Goal: Find specific page/section: Find specific page/section

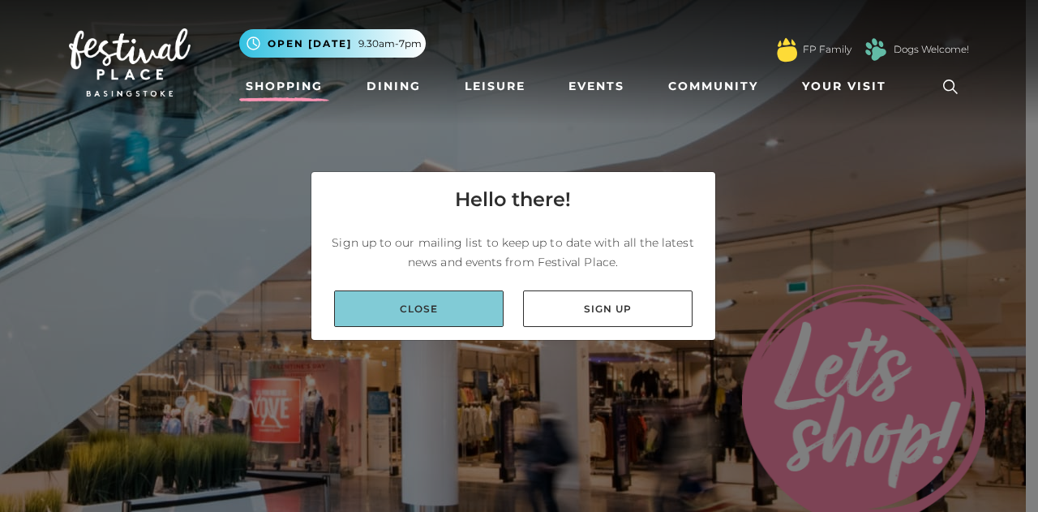
click at [462, 296] on link "Close" at bounding box center [419, 308] width 170 height 36
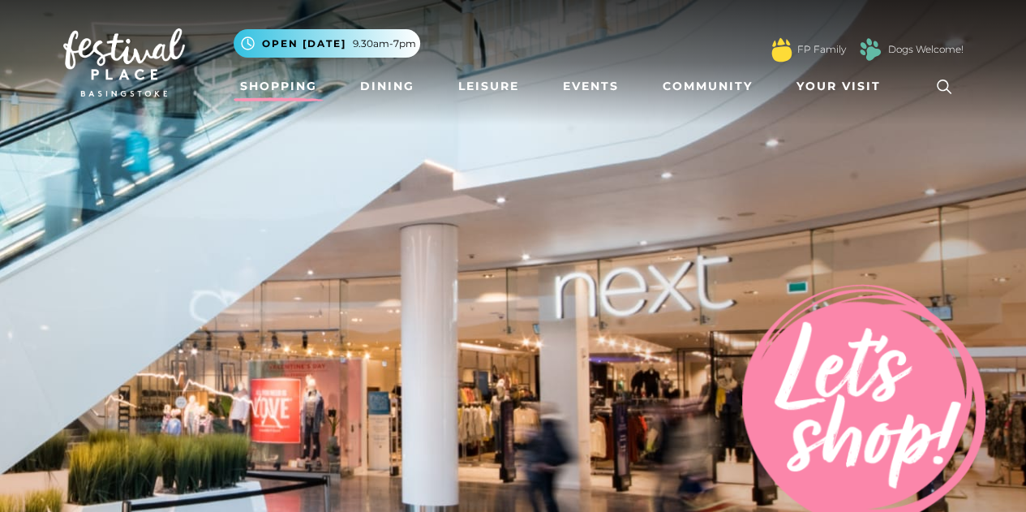
click at [287, 84] on link "Shopping" at bounding box center [279, 86] width 90 height 30
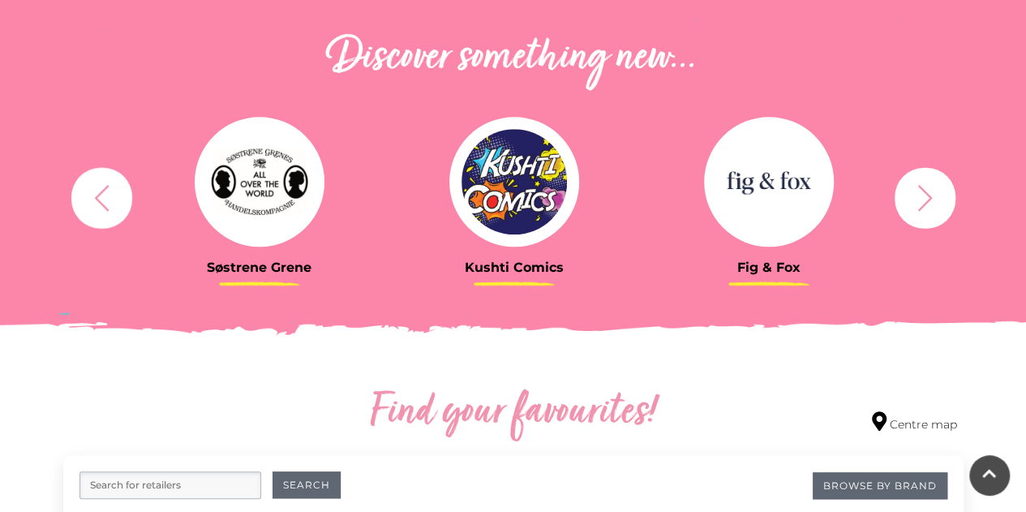
scroll to position [809, 0]
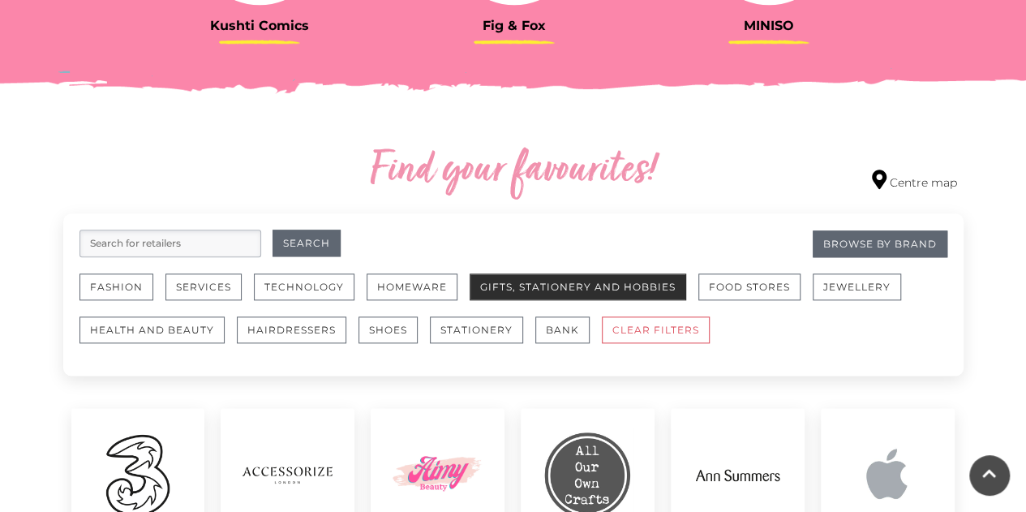
click at [581, 281] on button "Gifts, Stationery and Hobbies" at bounding box center [578, 286] width 217 height 27
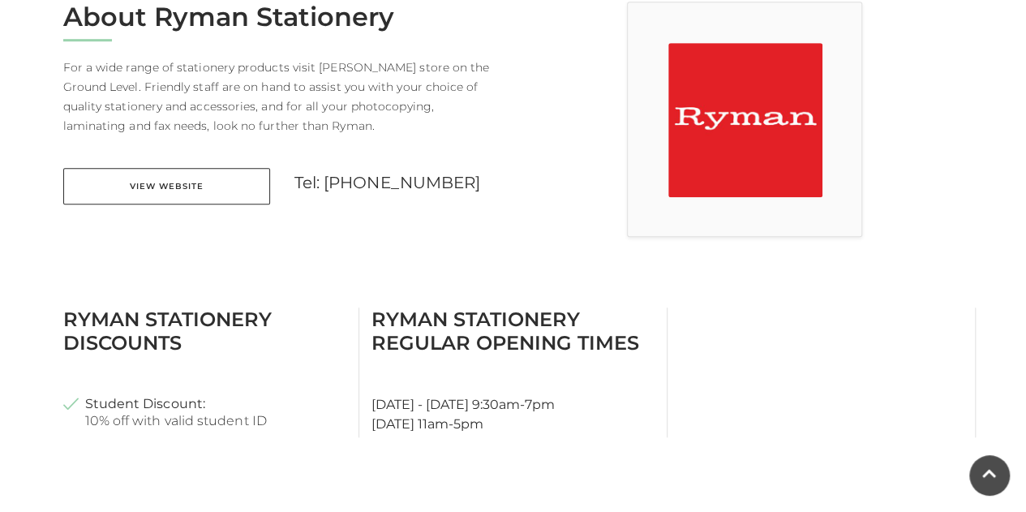
scroll to position [492, 0]
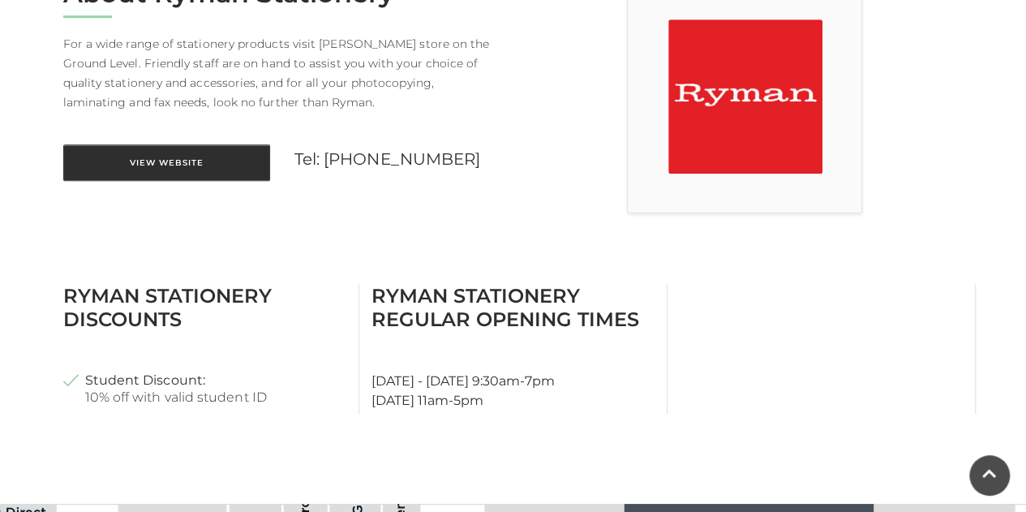
click at [148, 163] on link "View Website" at bounding box center [166, 162] width 207 height 36
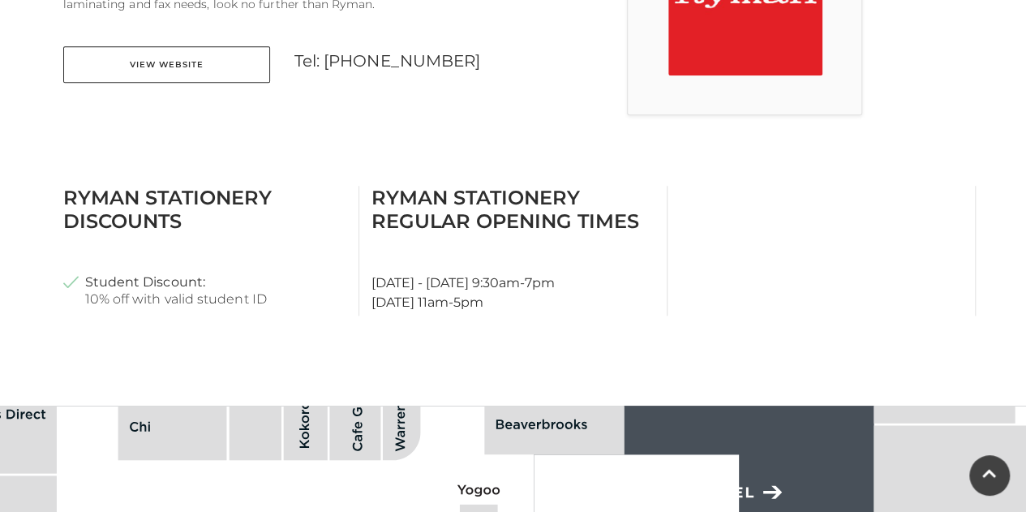
scroll to position [589, 0]
